Goal: Task Accomplishment & Management: Manage account settings

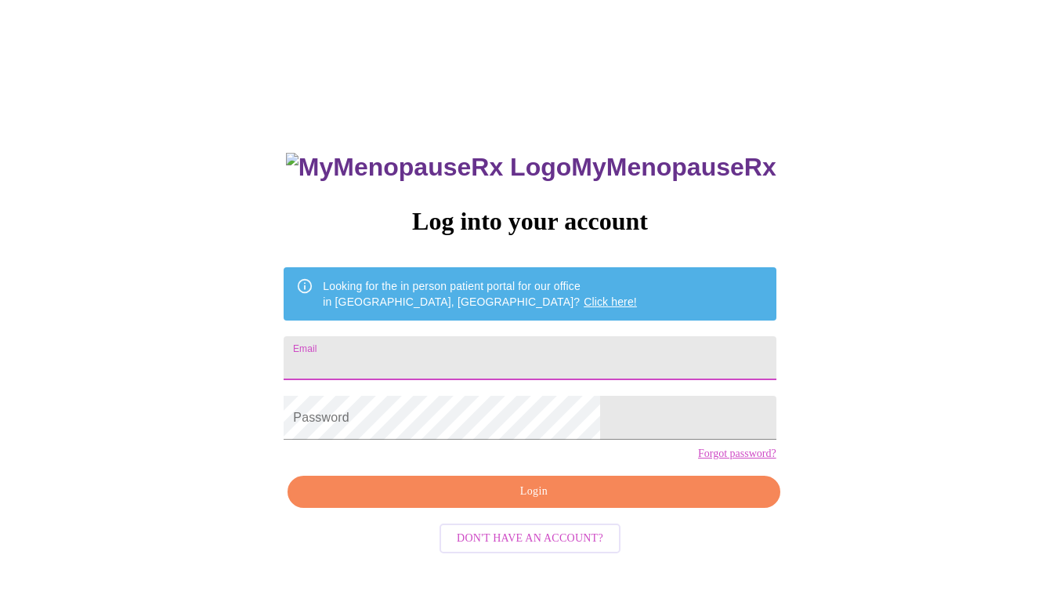
click at [489, 369] on input "Email" at bounding box center [530, 358] width 492 height 44
type input "efly74@gmail.com"
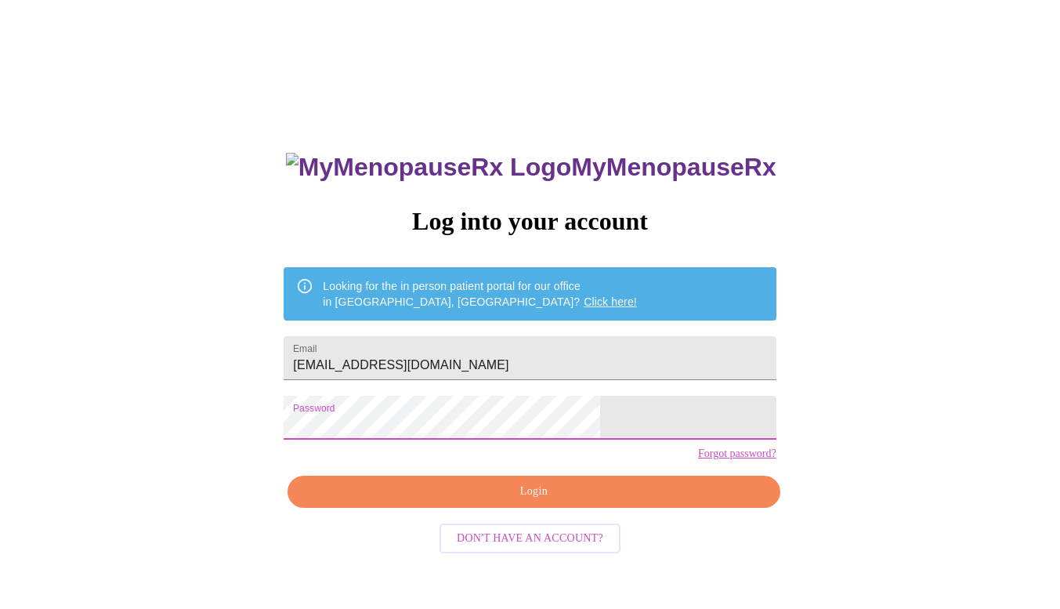
click at [421, 502] on span "Login" at bounding box center [534, 492] width 456 height 20
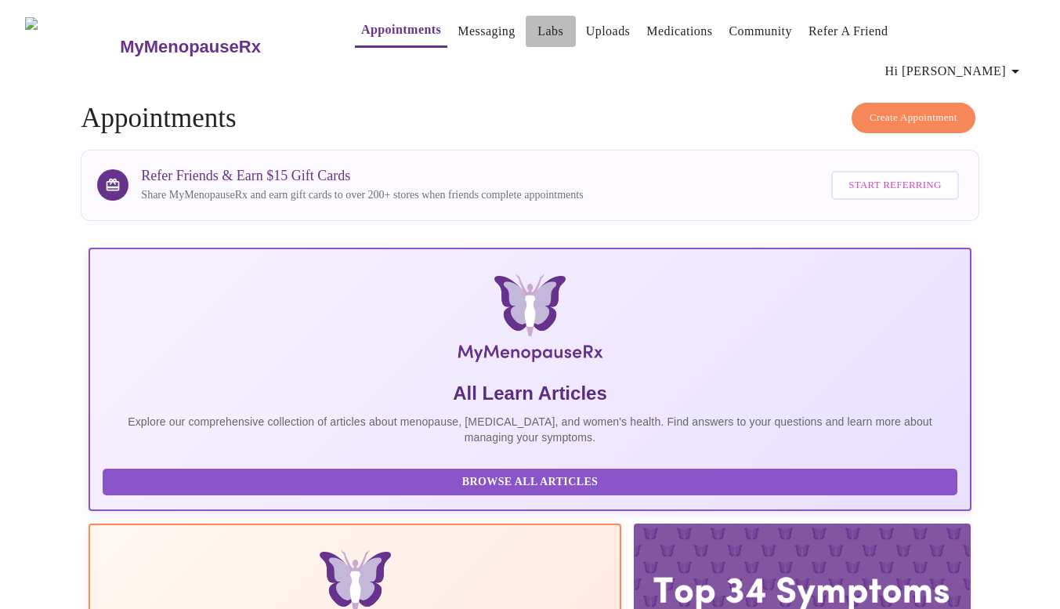
click at [538, 36] on link "Labs" at bounding box center [551, 31] width 26 height 22
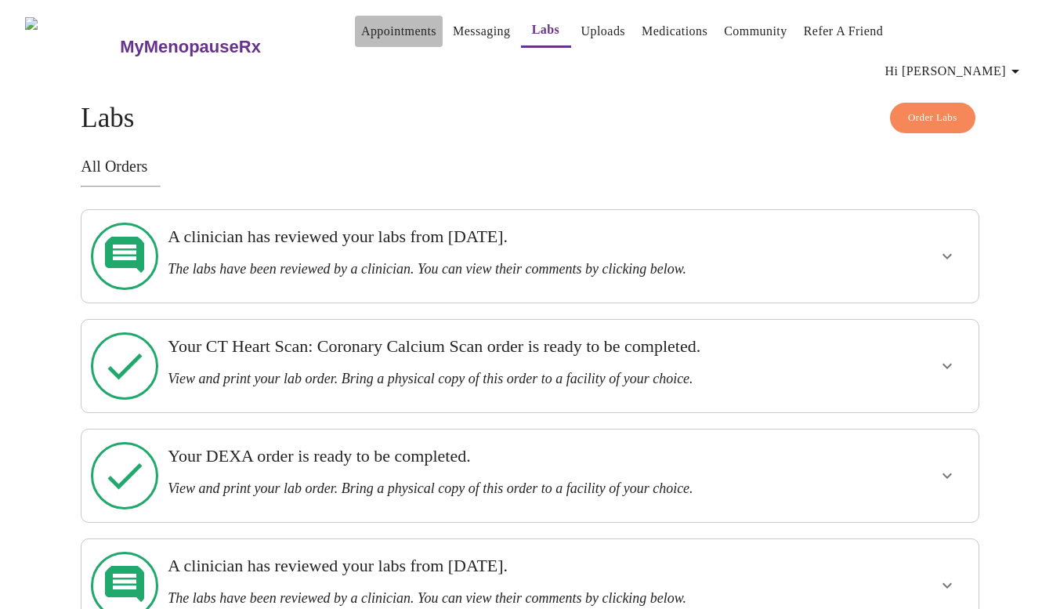
click at [368, 32] on link "Appointments" at bounding box center [398, 31] width 75 height 22
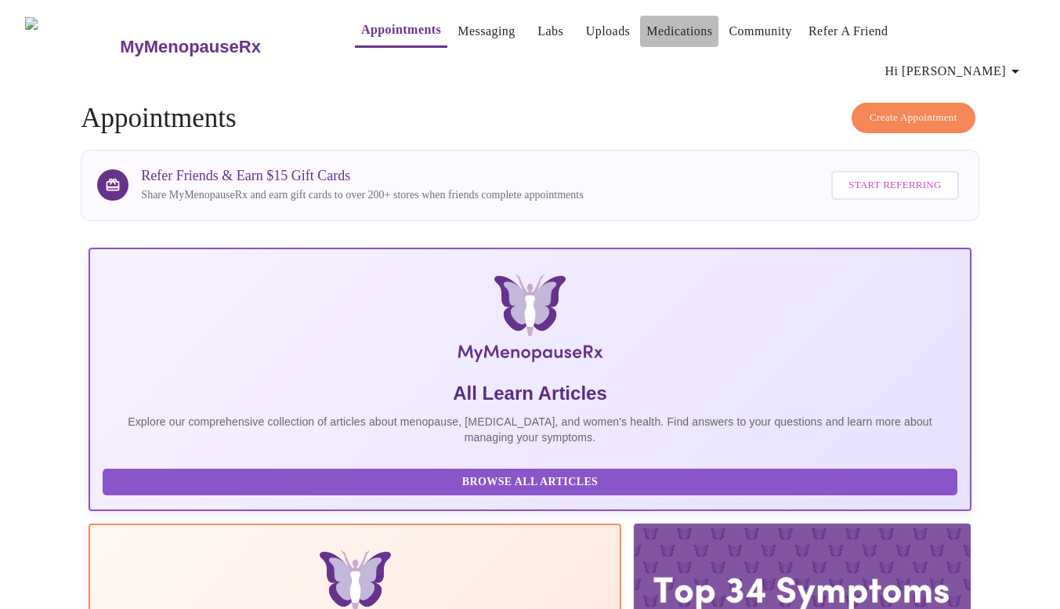
click at [647, 38] on link "Medications" at bounding box center [680, 31] width 66 height 22
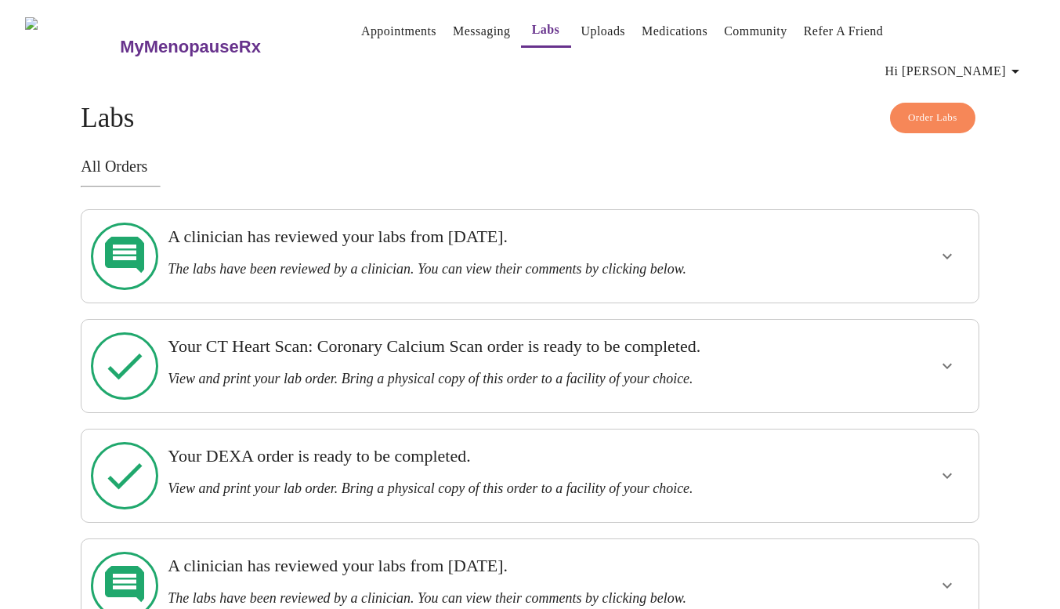
click at [938, 247] on icon "show more" at bounding box center [947, 256] width 19 height 19
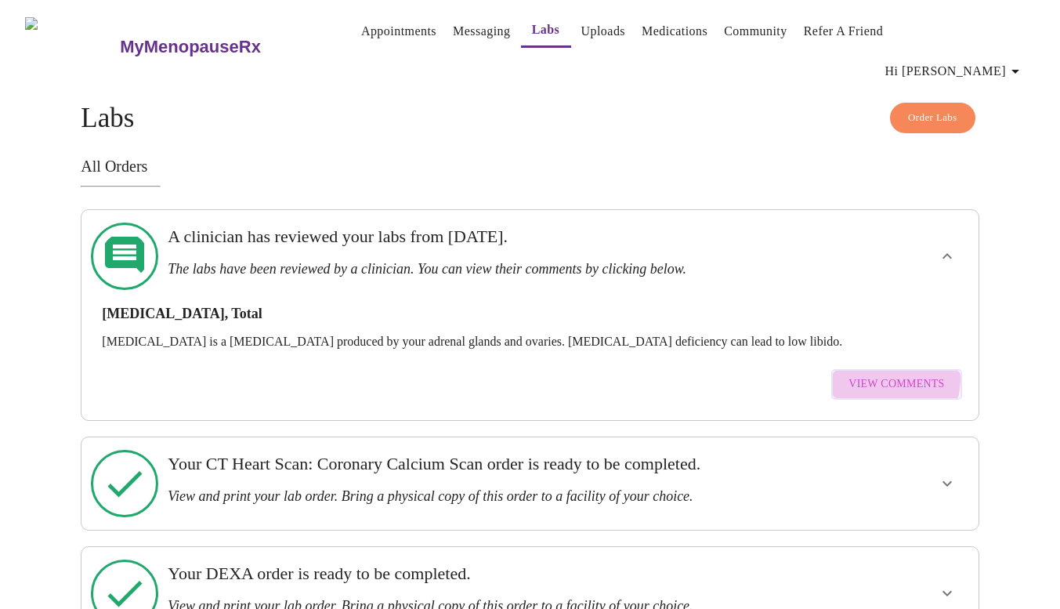
click at [893, 375] on span "View Comments" at bounding box center [897, 385] width 96 height 20
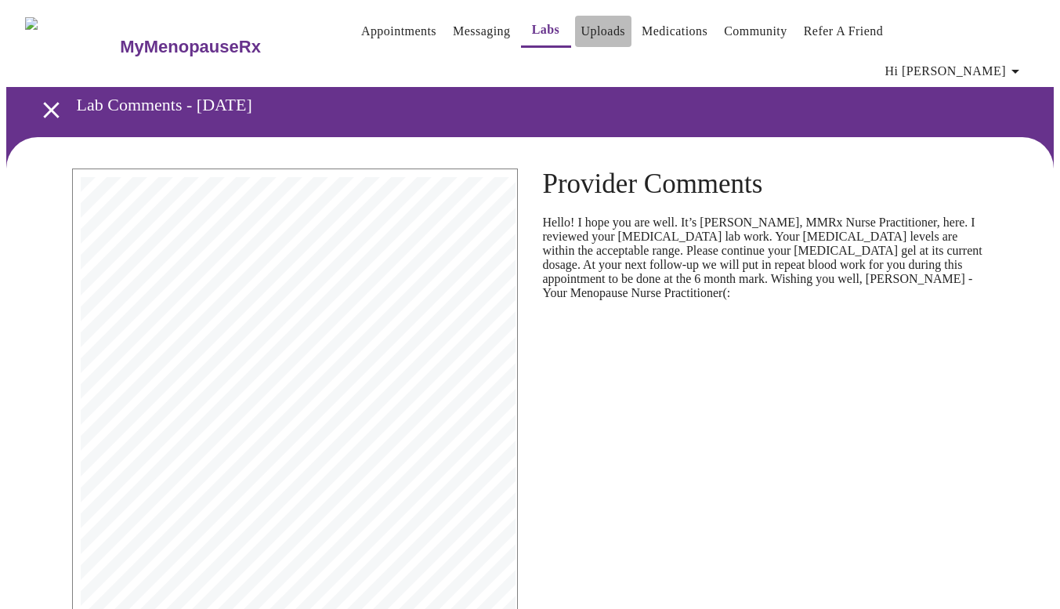
click at [592, 38] on link "Uploads" at bounding box center [604, 31] width 45 height 22
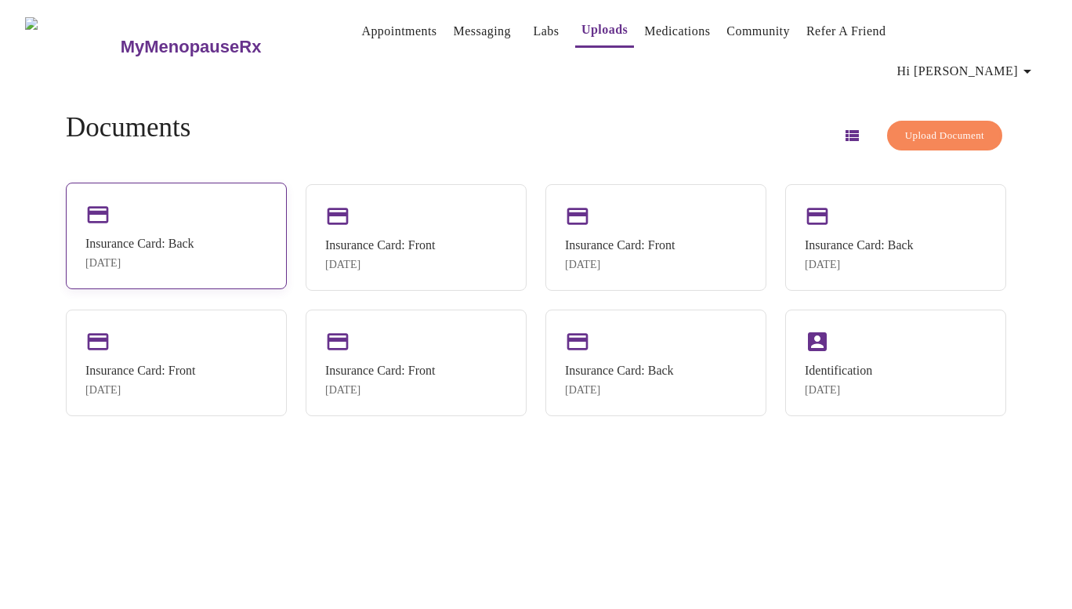
click at [231, 196] on div "Insurance Card: Back [DATE]" at bounding box center [176, 236] width 221 height 107
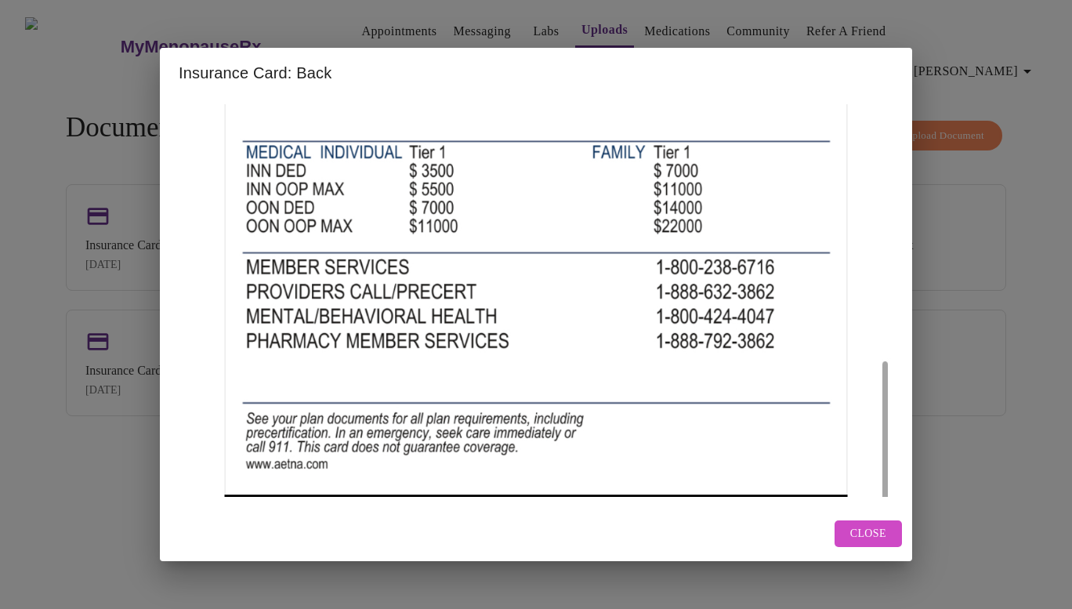
click at [851, 528] on button "Close" at bounding box center [868, 533] width 67 height 27
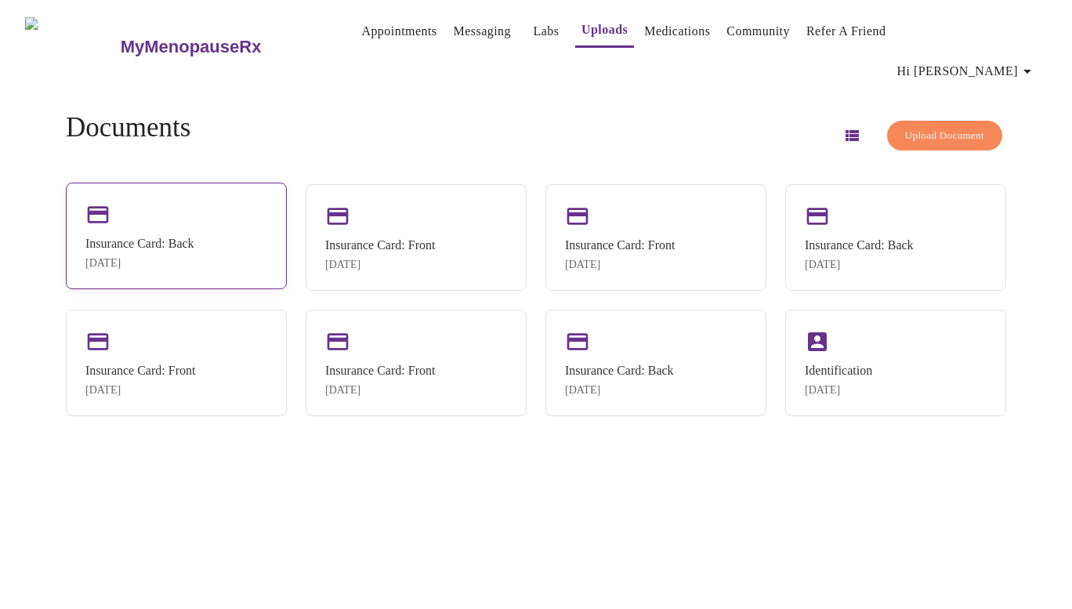
click at [232, 216] on div "Insurance Card: Back [DATE]" at bounding box center [176, 236] width 221 height 107
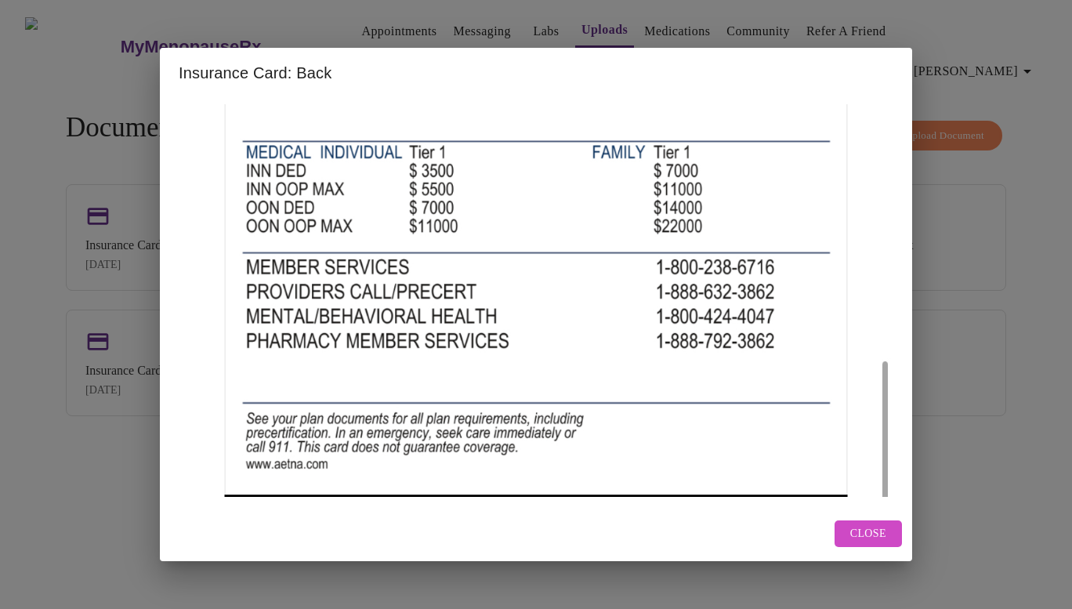
click at [888, 176] on img at bounding box center [536, 300] width 715 height 393
click at [859, 530] on span "Close" at bounding box center [868, 534] width 36 height 20
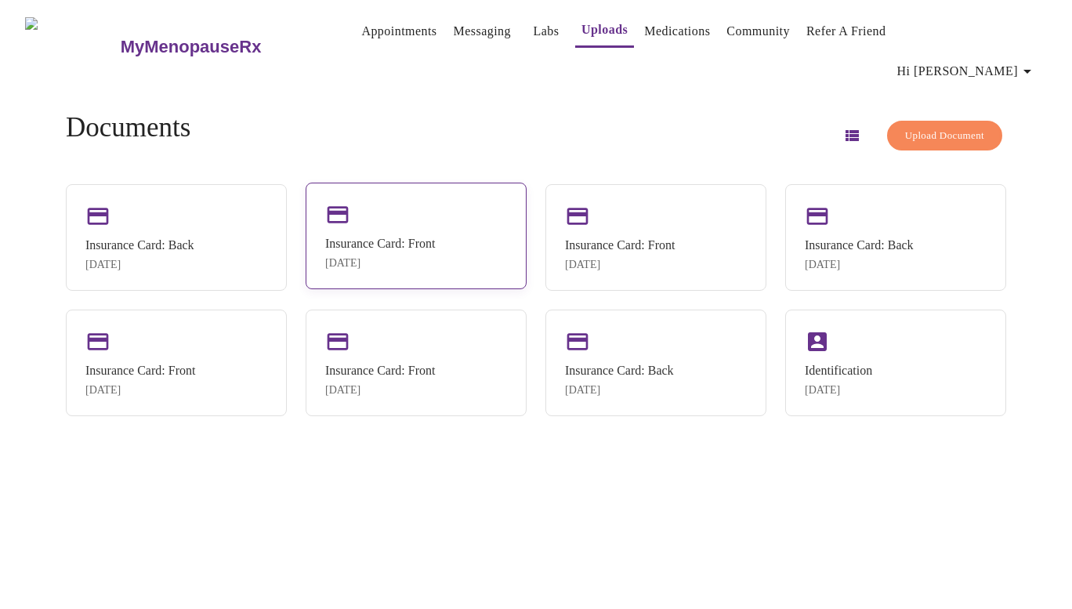
click at [395, 205] on div "Insurance Card: Front [DATE]" at bounding box center [416, 236] width 221 height 107
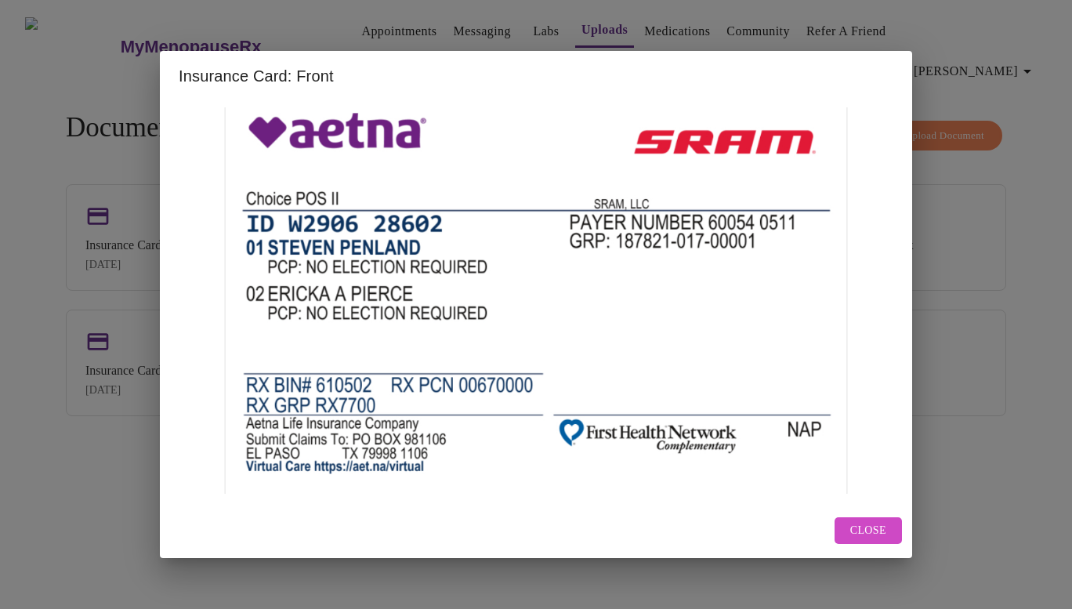
click at [873, 533] on span "Close" at bounding box center [868, 531] width 36 height 20
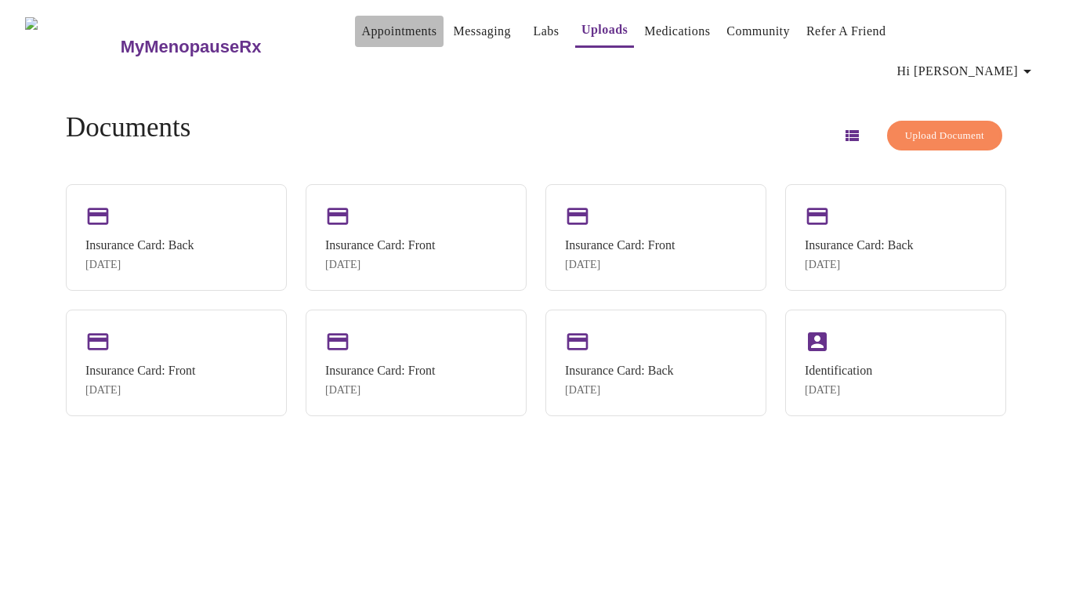
click at [361, 36] on link "Appointments" at bounding box center [398, 31] width 75 height 22
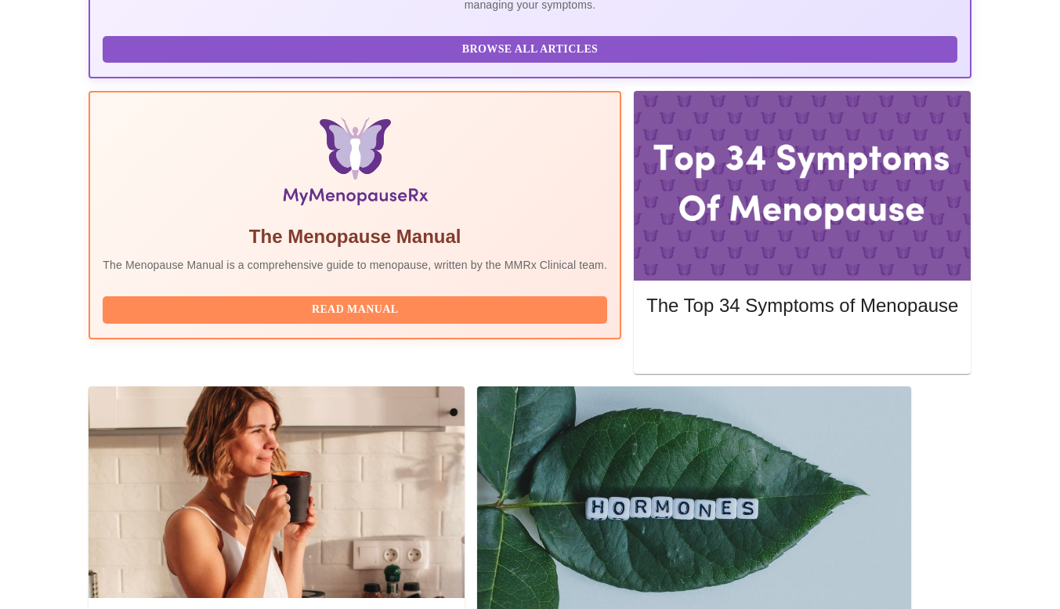
scroll to position [432, 0]
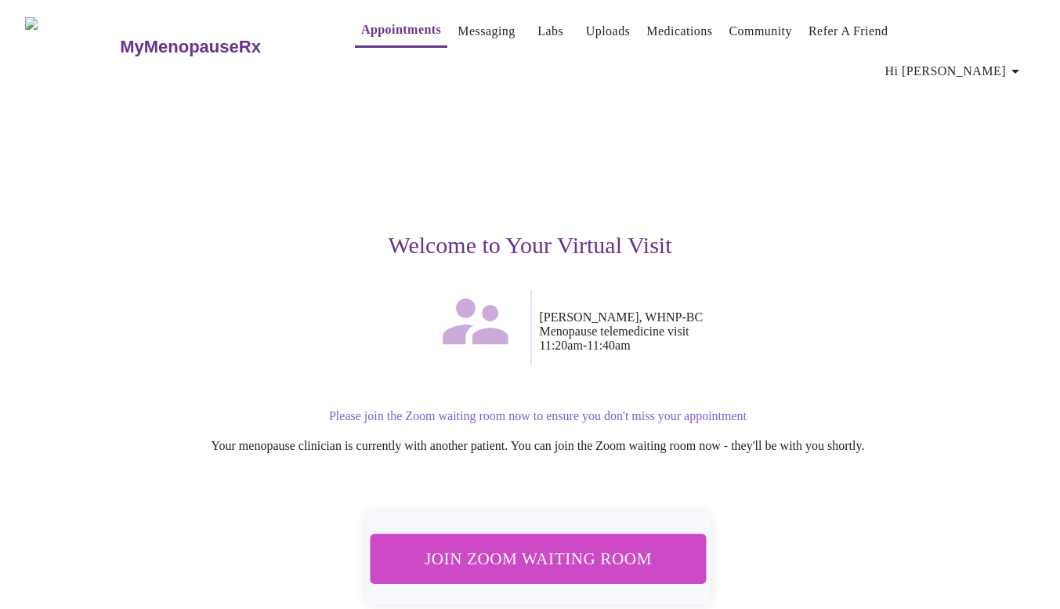
click at [593, 544] on span "Join Zoom Waiting Room" at bounding box center [537, 558] width 295 height 29
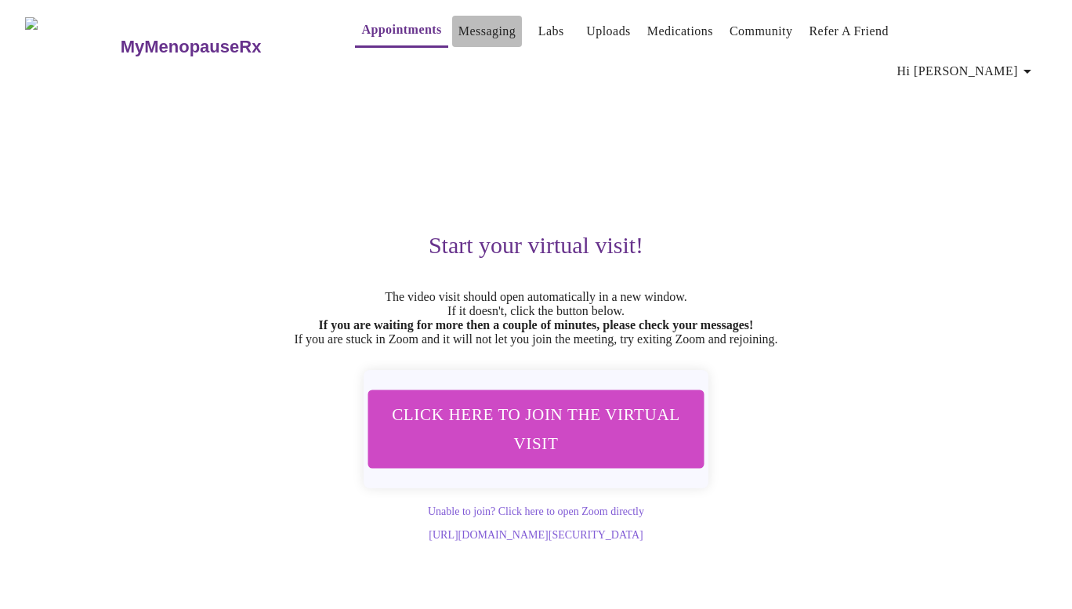
click at [470, 37] on link "Messaging" at bounding box center [487, 31] width 57 height 22
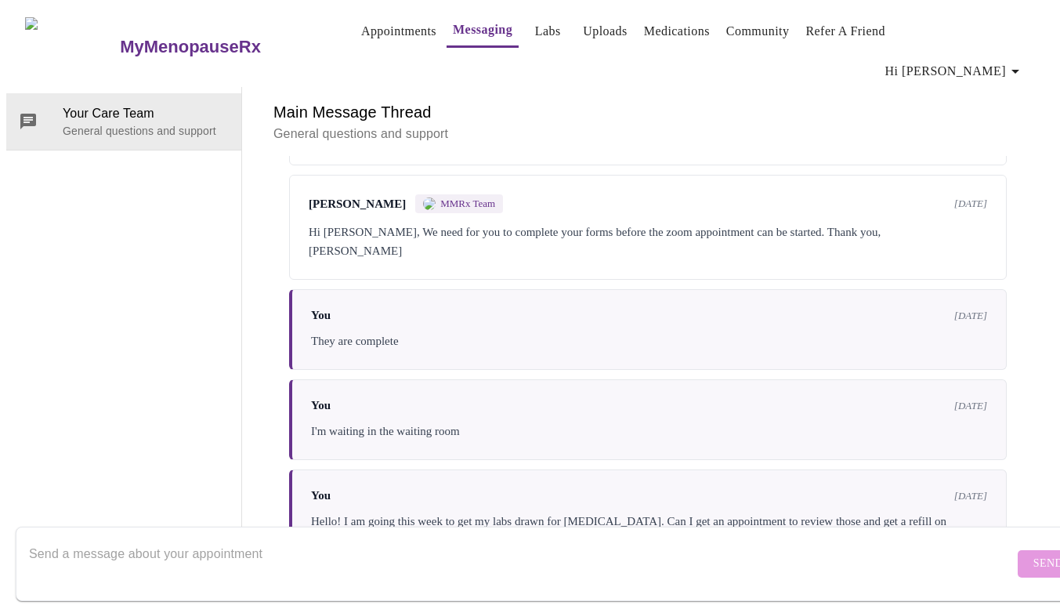
scroll to position [3194, 0]
click at [325, 538] on textarea "Send a message about your appointment" at bounding box center [521, 563] width 985 height 50
